Goal: Task Accomplishment & Management: Manage account settings

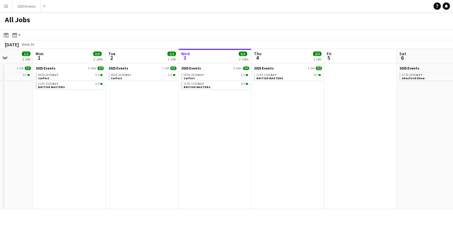
scroll to position [0, 209]
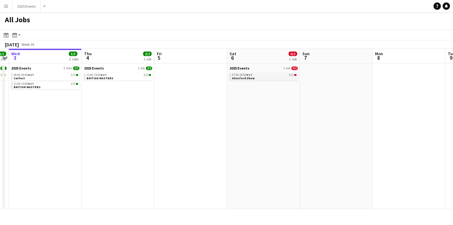
click at [260, 78] on link "07:30-18:00 BST 0/2 Alresford Show" at bounding box center [264, 76] width 65 height 7
click at [174, 114] on app-date-cell at bounding box center [190, 135] width 73 height 145
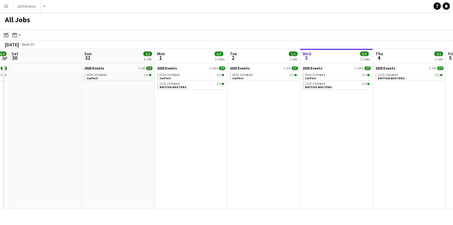
scroll to position [0, 282]
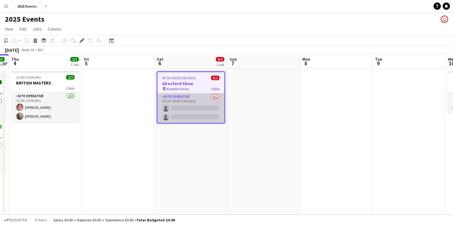
click at [201, 97] on app-card-role "Site Operative 0/2 07:30-18:00 (10h30m) single-neutral-actions single-neutral-a…" at bounding box center [190, 108] width 67 height 30
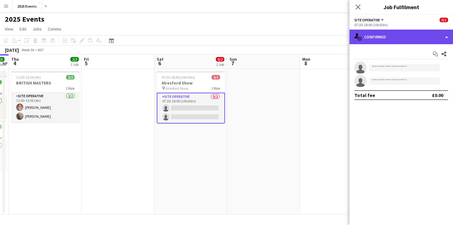
click at [433, 41] on div "single-neutral-actions-check-2 Confirmed" at bounding box center [400, 37] width 103 height 15
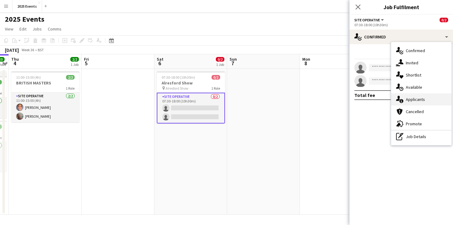
click at [425, 95] on div "single-neutral-actions-information Applicants" at bounding box center [421, 99] width 60 height 12
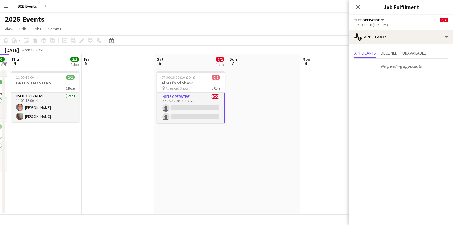
click at [298, 124] on app-date-cell at bounding box center [263, 141] width 73 height 145
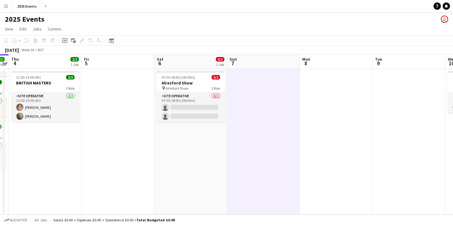
click at [298, 124] on app-date-cell at bounding box center [263, 141] width 73 height 145
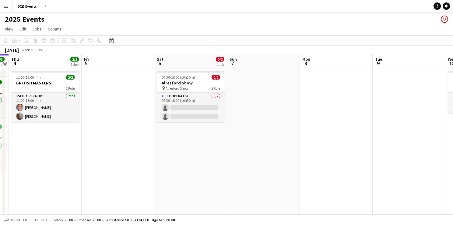
click at [216, 161] on app-date-cell "07:30-18:00 (10h30m) 0/2 Alresford Show pin Alresford Show 1 Role Site Operativ…" at bounding box center [190, 141] width 73 height 145
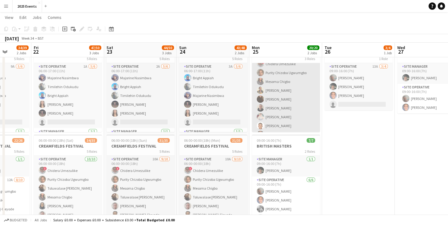
scroll to position [23, 0]
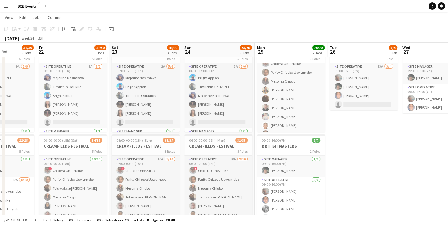
drag, startPoint x: 283, startPoint y: 107, endPoint x: 290, endPoint y: 222, distance: 115.9
click at [290, 222] on app-board "2025 Events user View Day view expanded Day view collapsed Month view Date pick…" at bounding box center [224, 141] width 448 height 317
